Goal: Browse casually

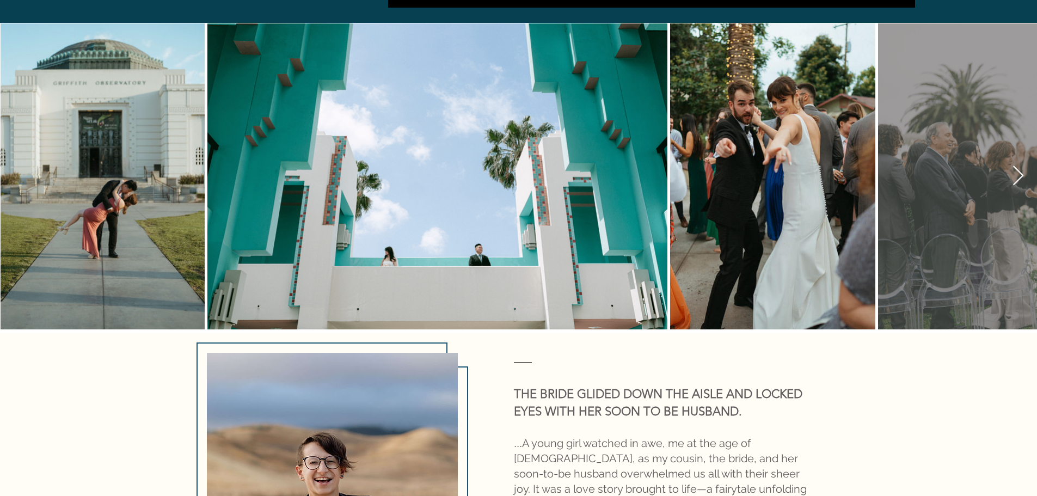
scroll to position [871, 0]
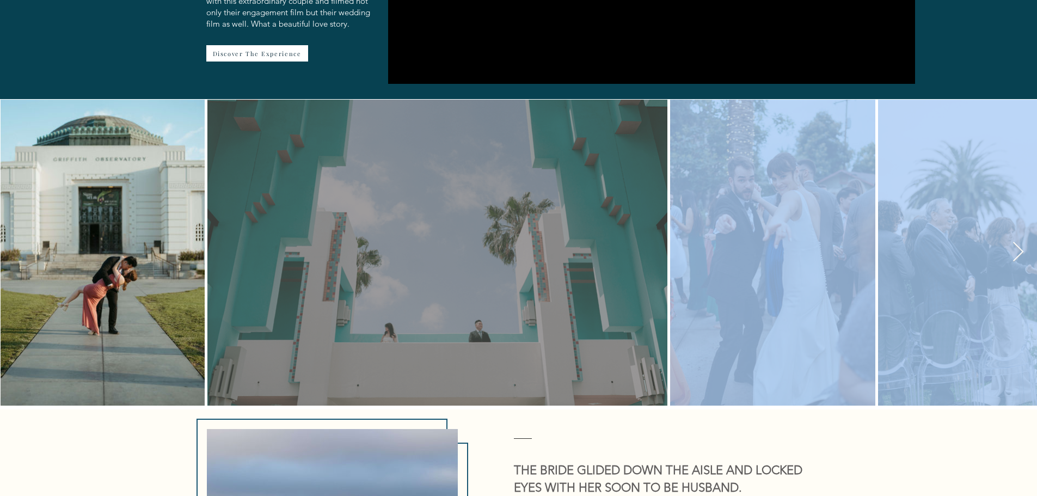
drag, startPoint x: 767, startPoint y: 216, endPoint x: 528, endPoint y: 239, distance: 239.7
click at [506, 98] on div at bounding box center [519, 98] width 1040 height 0
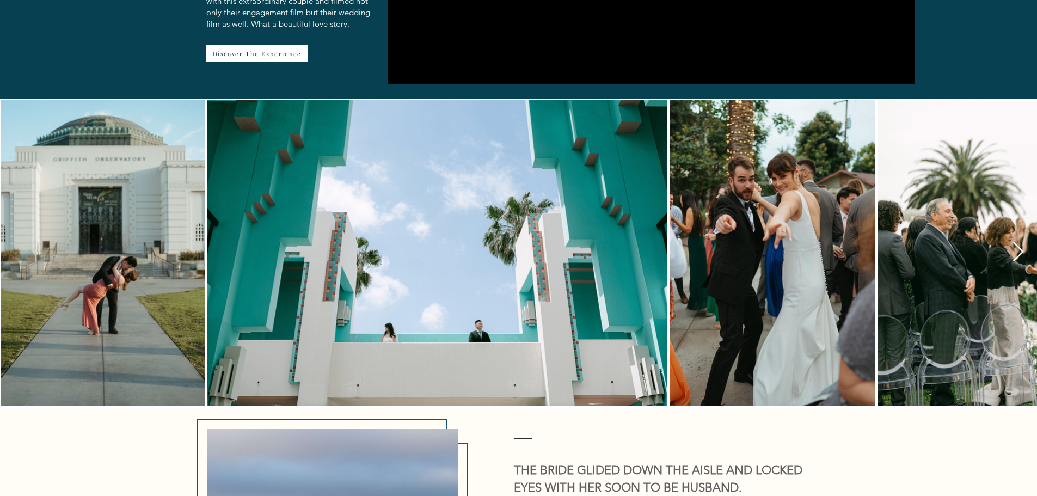
click at [1019, 242] on icon "Next Item" at bounding box center [1018, 252] width 13 height 21
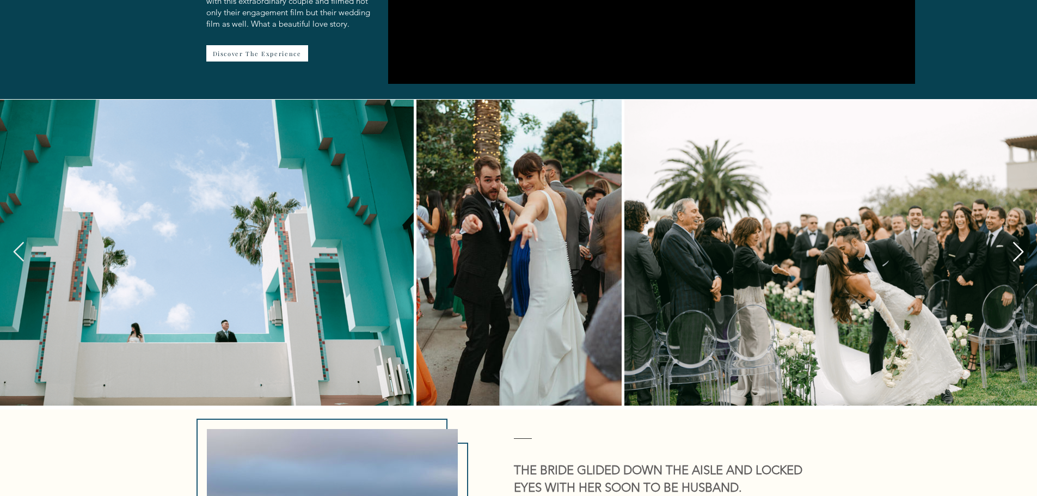
click at [1019, 242] on icon "Next Item" at bounding box center [1018, 252] width 13 height 21
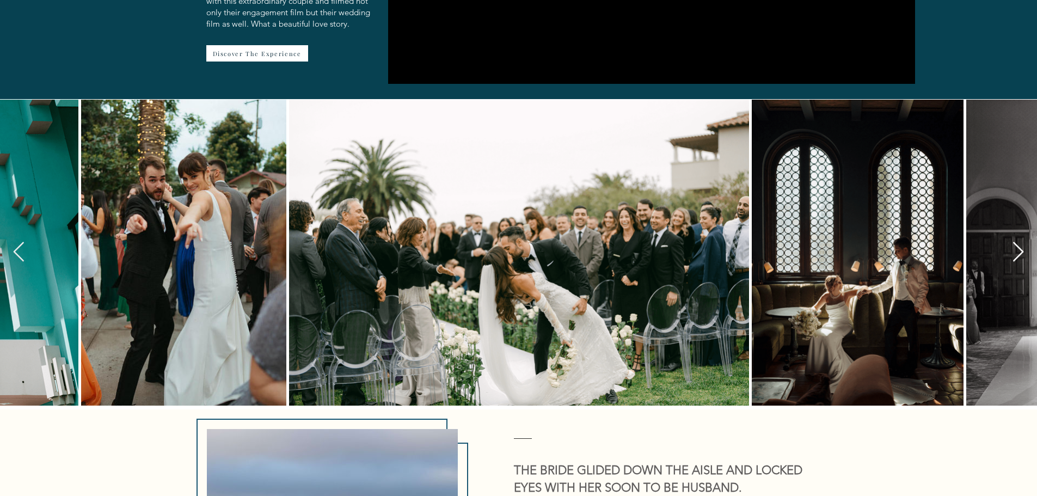
click at [1019, 242] on icon "Next Item" at bounding box center [1018, 252] width 13 height 21
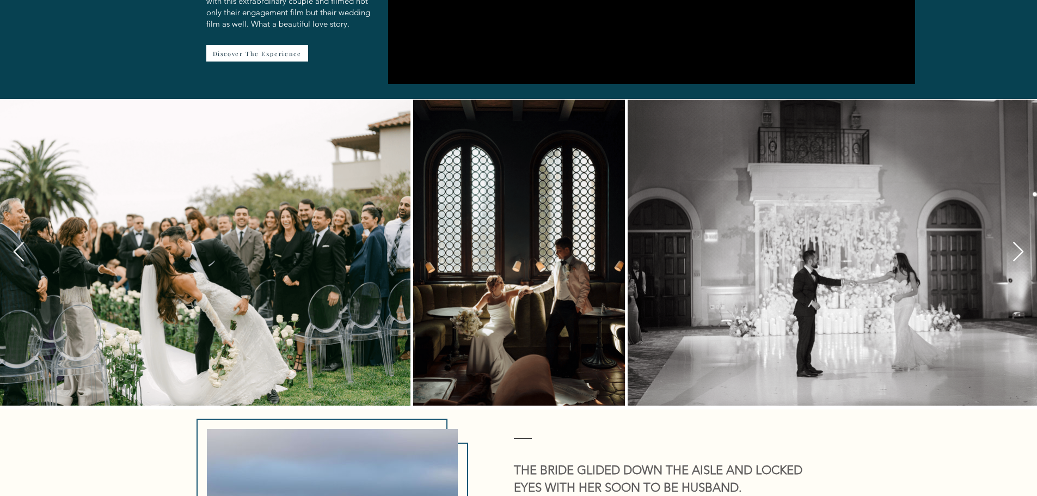
scroll to position [0, 928]
click at [1019, 242] on icon "Next Item" at bounding box center [1018, 252] width 13 height 21
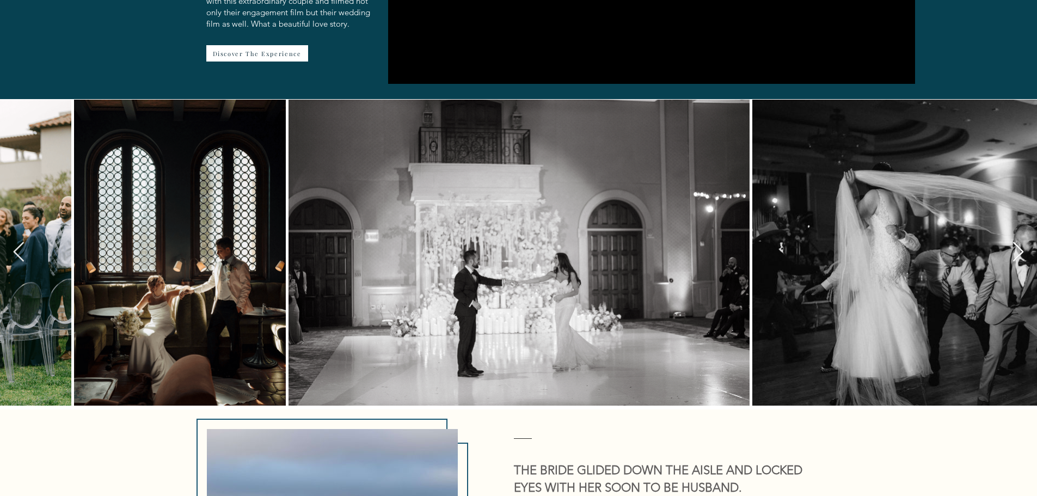
click at [1019, 242] on icon "Next Item" at bounding box center [1018, 252] width 13 height 21
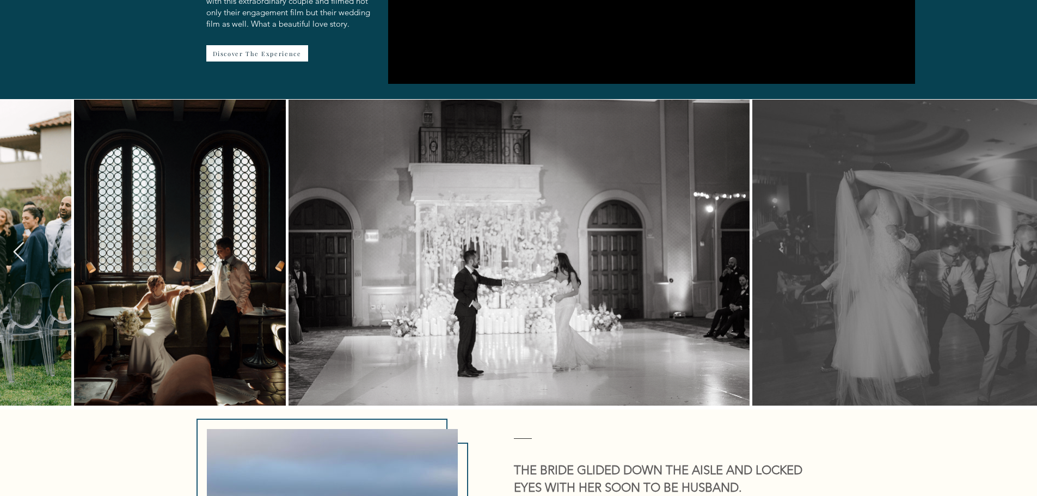
scroll to position [0, 1442]
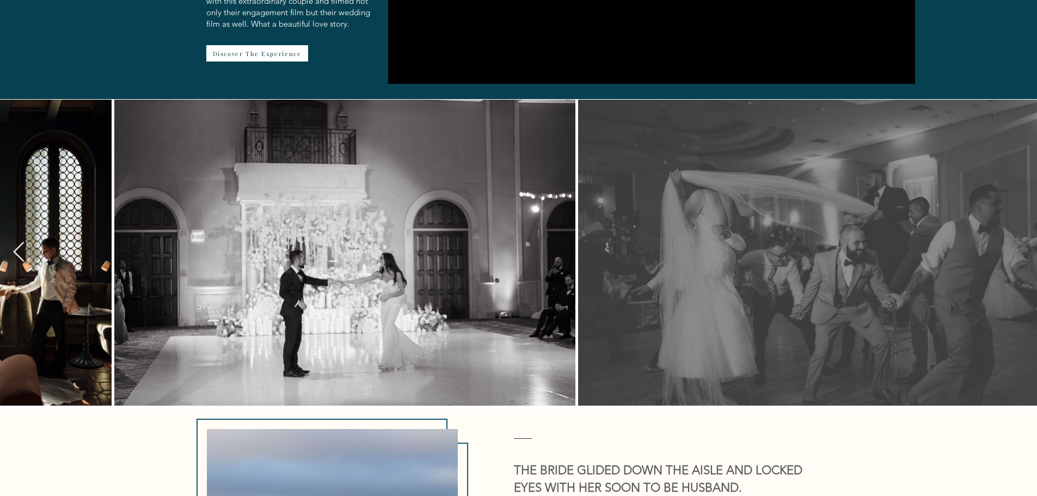
click at [1019, 228] on div at bounding box center [807, 252] width 427 height 274
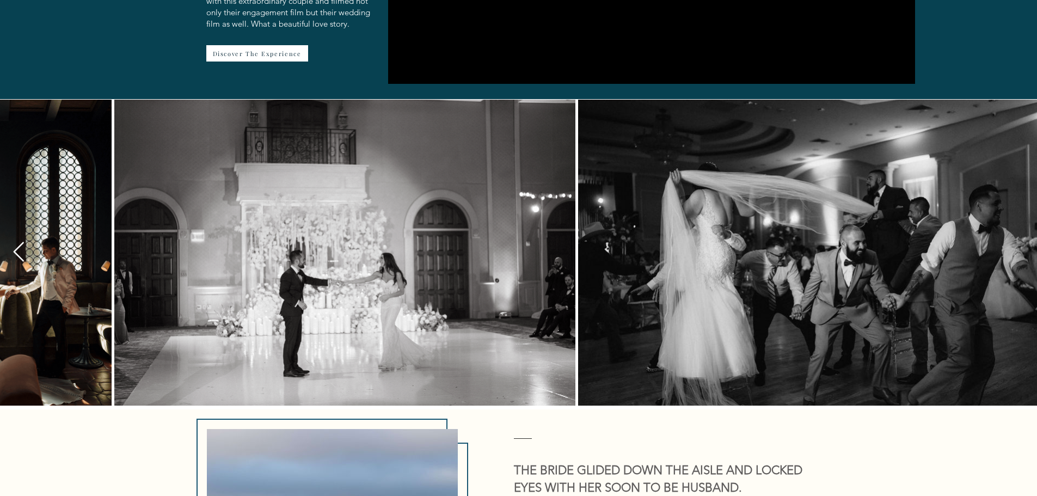
click at [14, 242] on icon "Previous Item" at bounding box center [19, 252] width 13 height 21
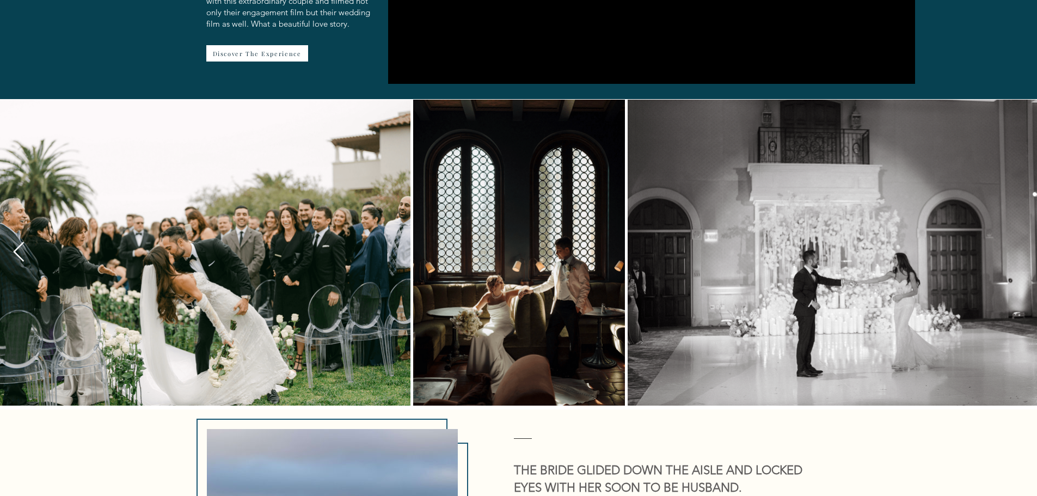
click at [14, 242] on icon "Previous Item" at bounding box center [19, 252] width 13 height 21
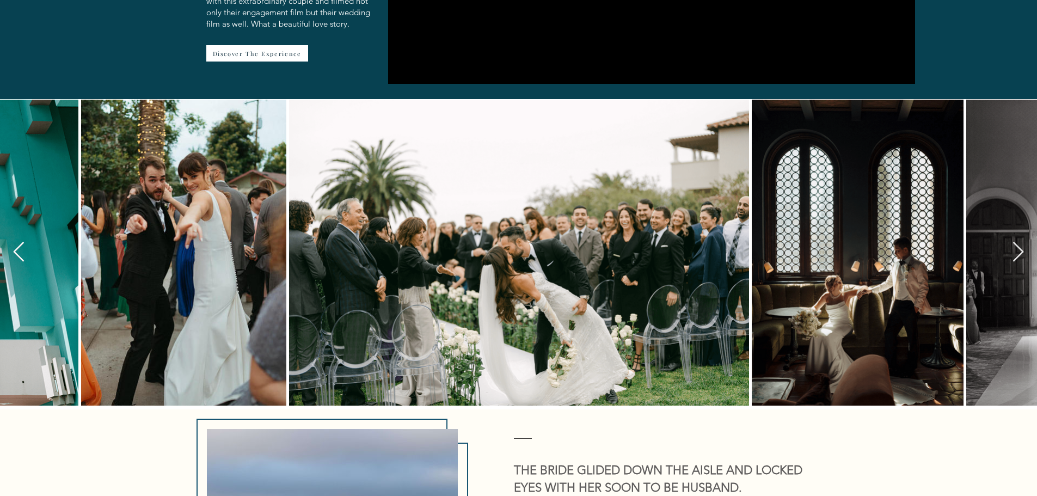
click at [14, 242] on icon "Previous Item" at bounding box center [19, 252] width 13 height 21
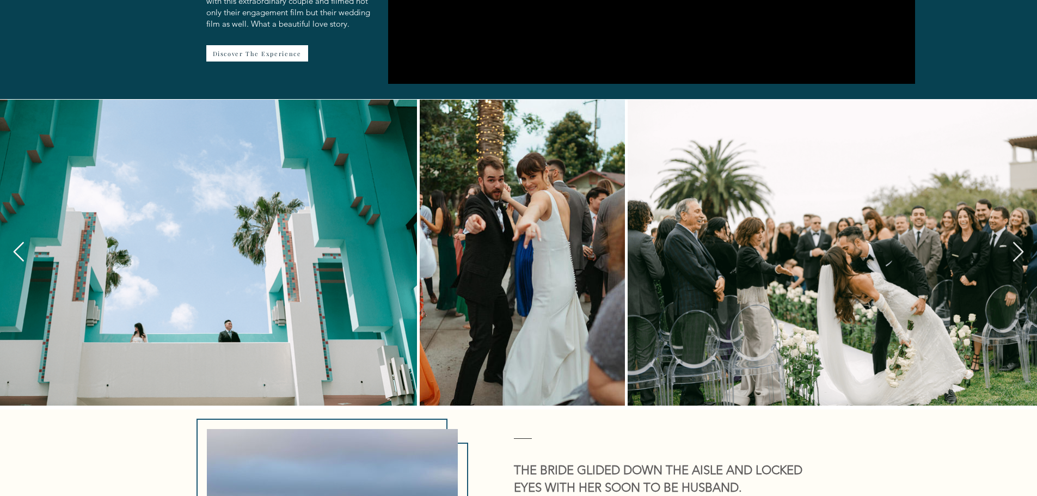
click at [14, 242] on icon "Previous Item" at bounding box center [19, 252] width 13 height 21
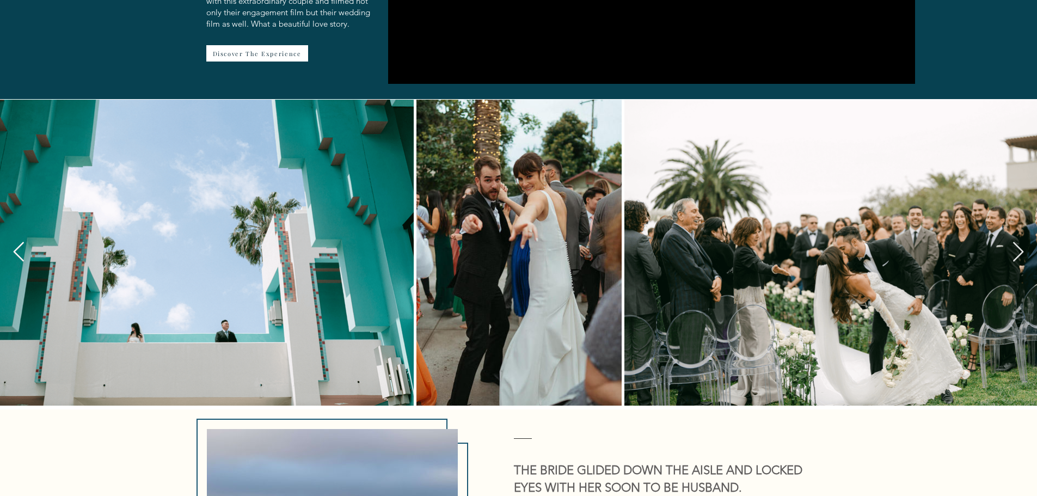
scroll to position [0, 254]
click at [14, 242] on icon "Previous Item" at bounding box center [19, 252] width 13 height 21
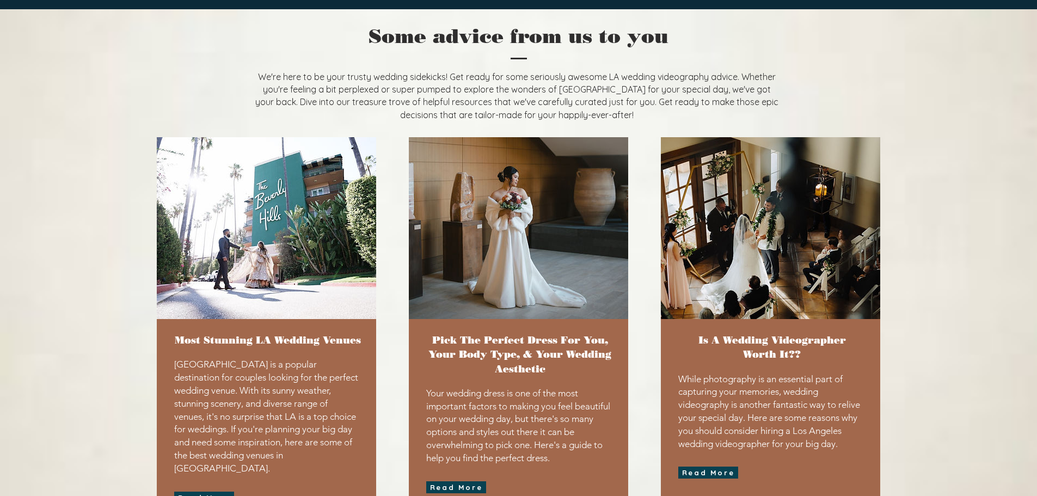
scroll to position [2941, 0]
